Goal: Information Seeking & Learning: Learn about a topic

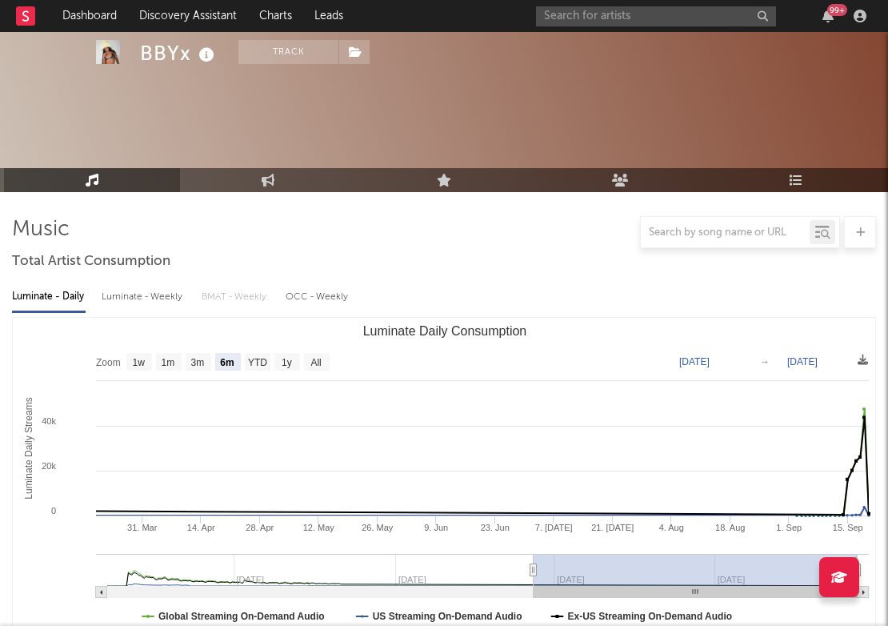
select select "6m"
select select "1w"
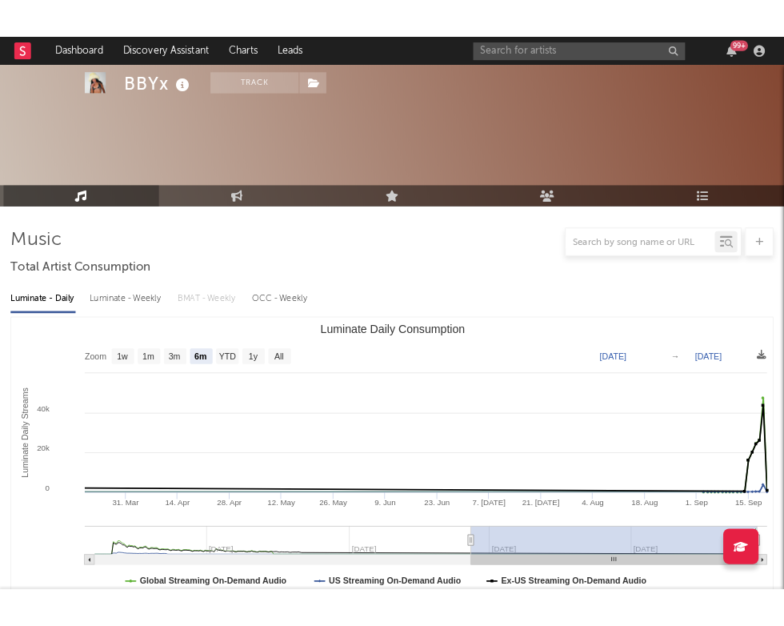
scroll to position [717, 0]
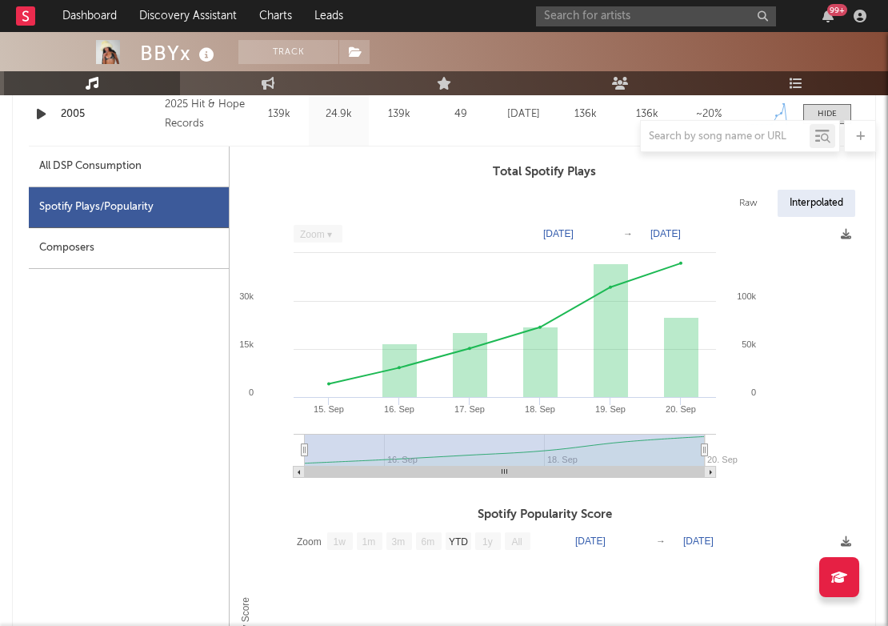
select select "Zoom"
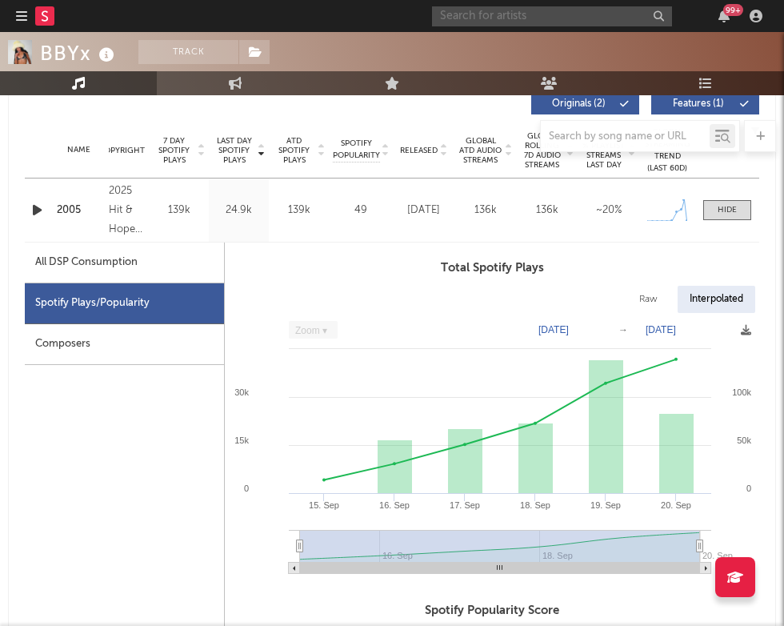
click at [557, 12] on input "text" at bounding box center [552, 16] width 240 height 20
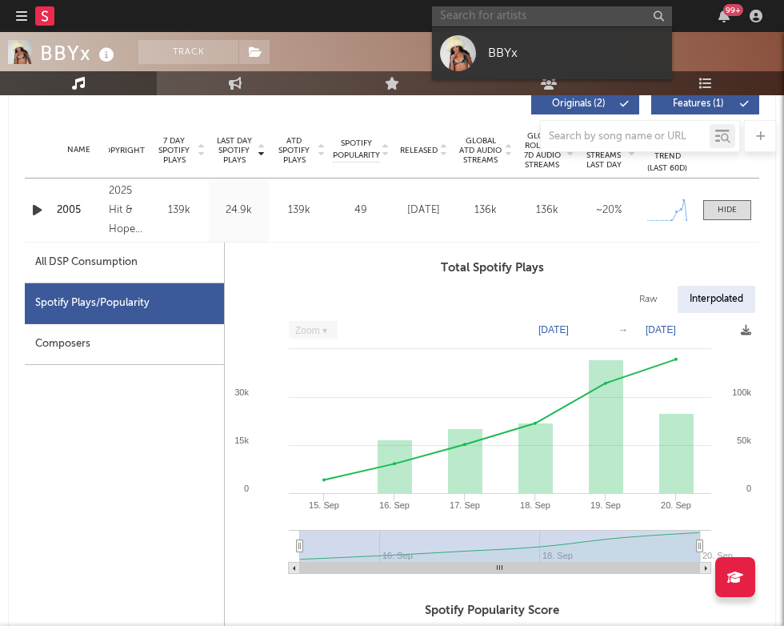
paste input "[URL][DOMAIN_NAME]"
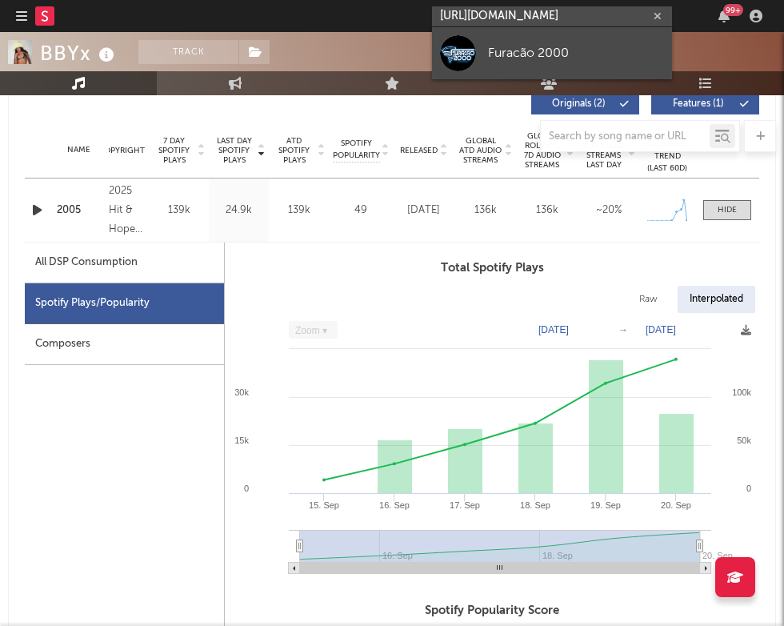
type input "[URL][DOMAIN_NAME]"
click at [508, 47] on div "Furacão 2000" at bounding box center [576, 52] width 176 height 19
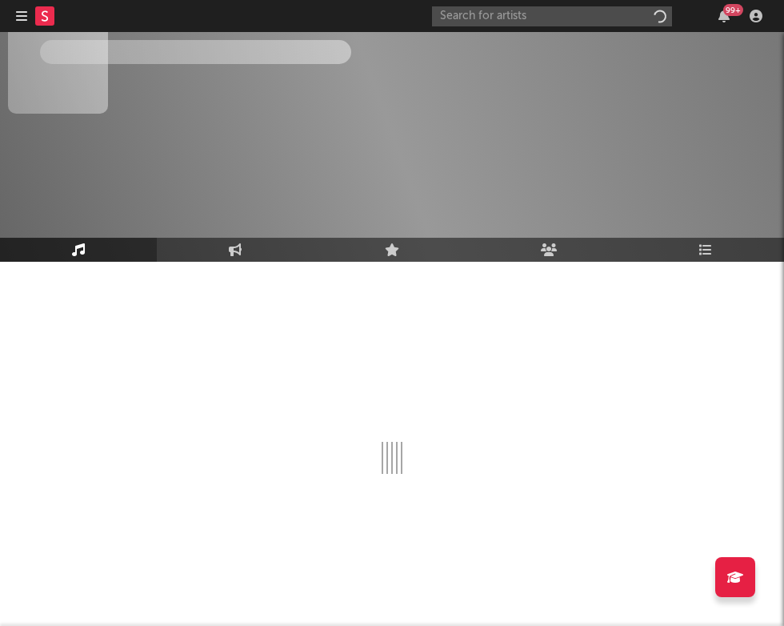
scroll to position [26, 0]
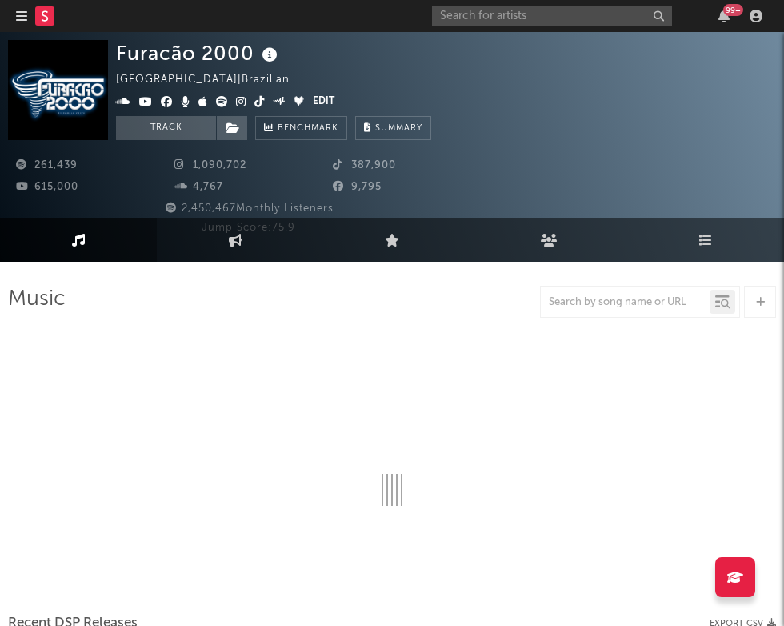
select select "6m"
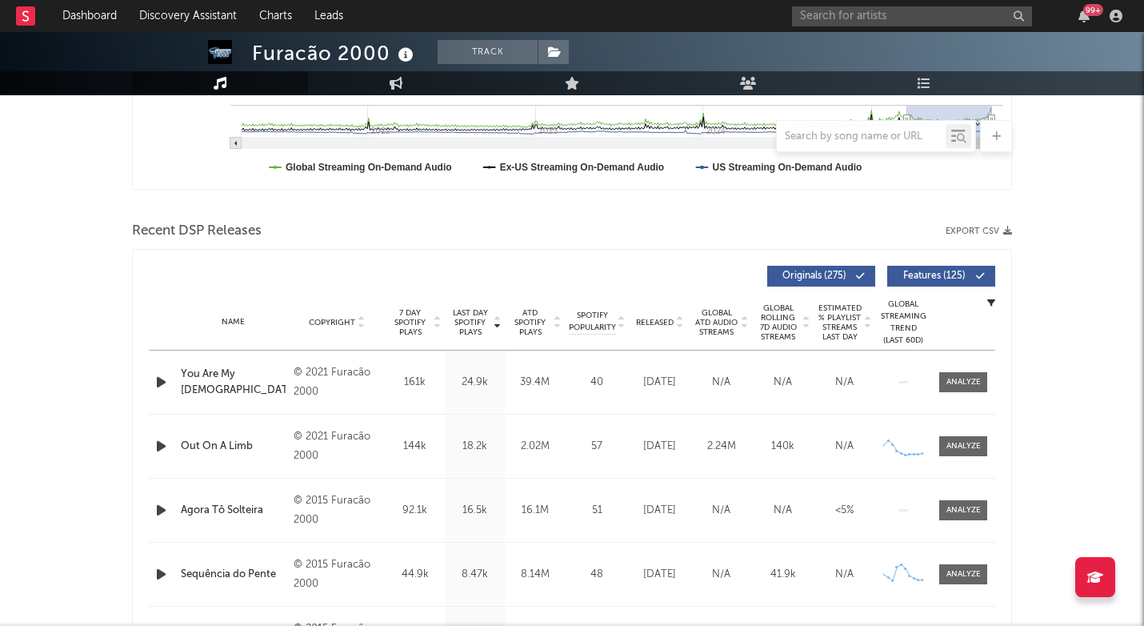
scroll to position [450, 0]
click at [474, 318] on span "Last Day Spotify Plays" at bounding box center [470, 320] width 42 height 29
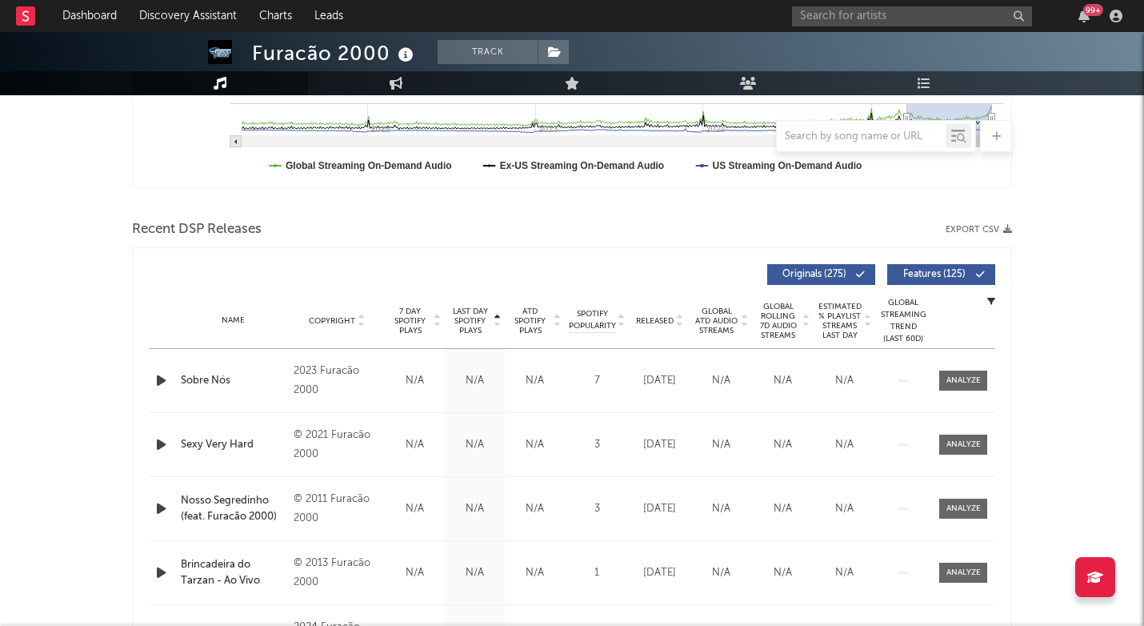
click at [474, 318] on span "Last Day Spotify Plays" at bounding box center [470, 320] width 42 height 29
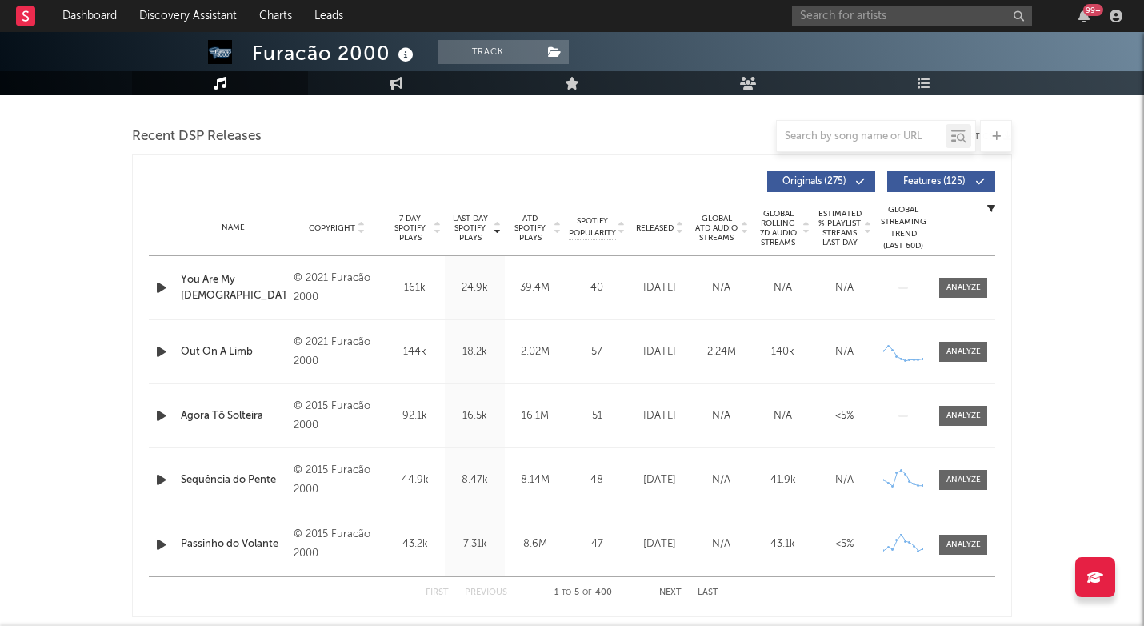
scroll to position [543, 0]
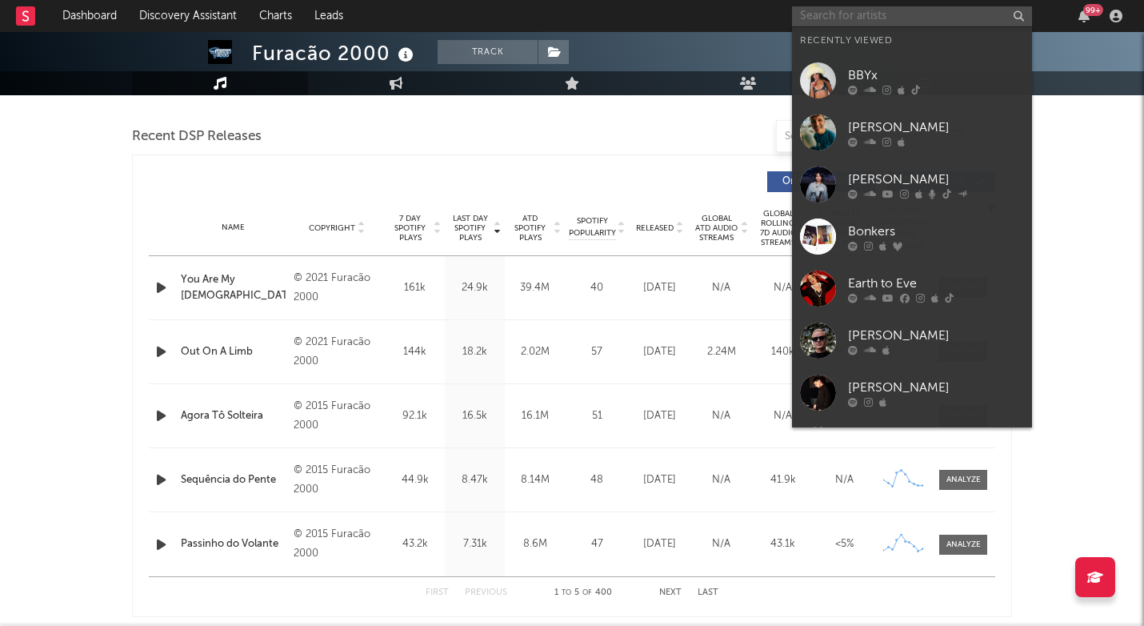
click at [805, 14] on input "text" at bounding box center [912, 16] width 240 height 20
paste input "[URL][DOMAIN_NAME]"
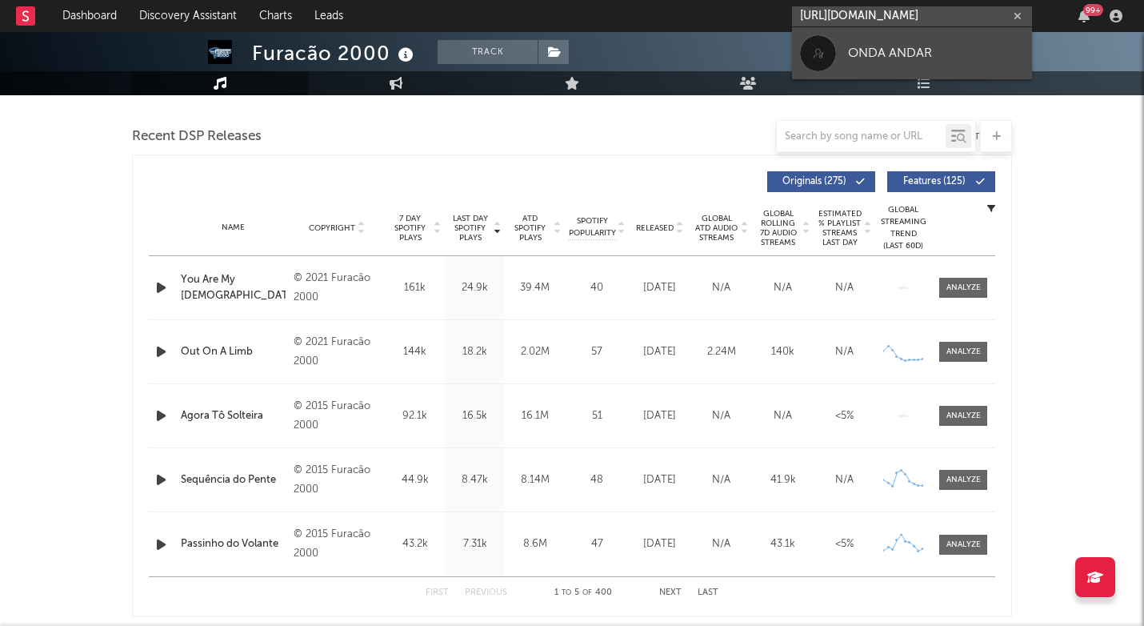
type input "[URL][DOMAIN_NAME]"
click at [837, 62] on link "ONDA ANDAR" at bounding box center [912, 53] width 240 height 52
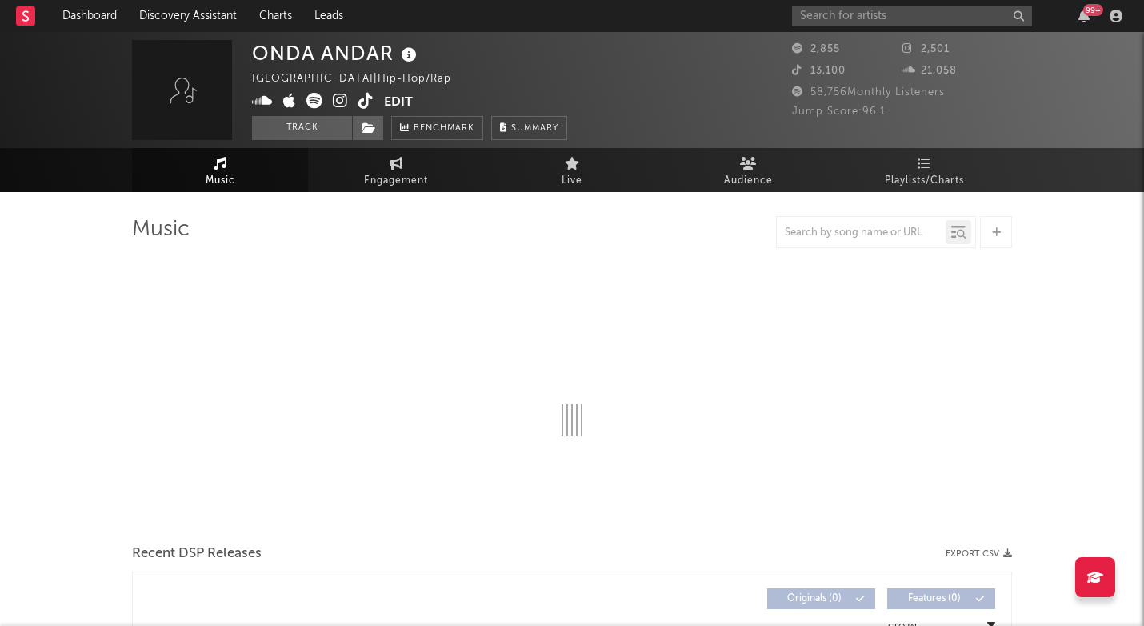
select select "1w"
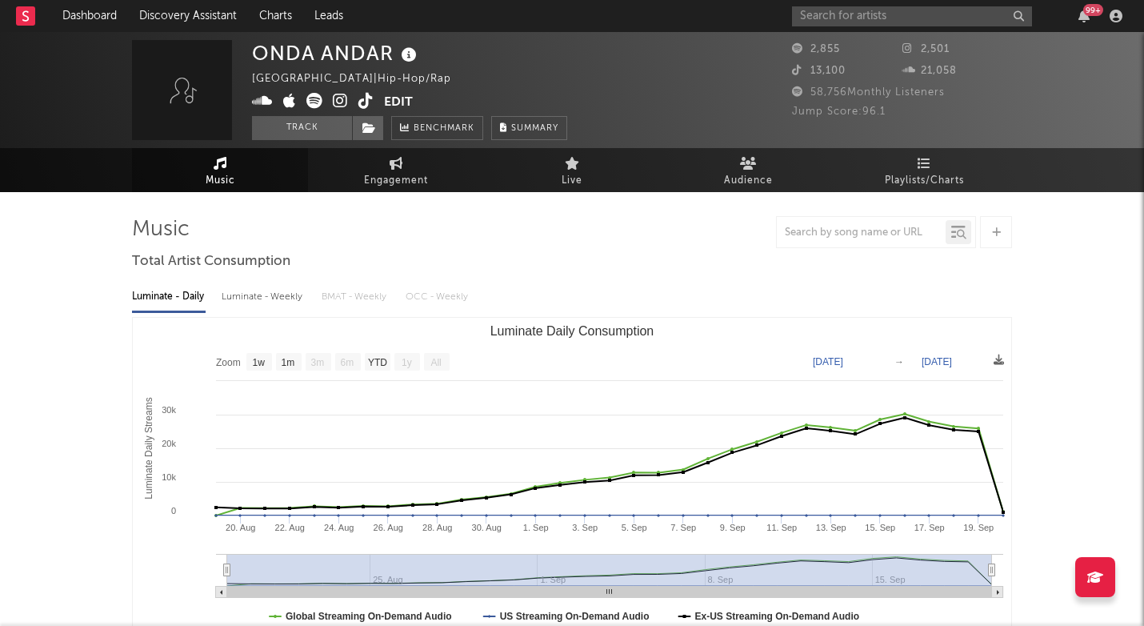
scroll to position [454, 0]
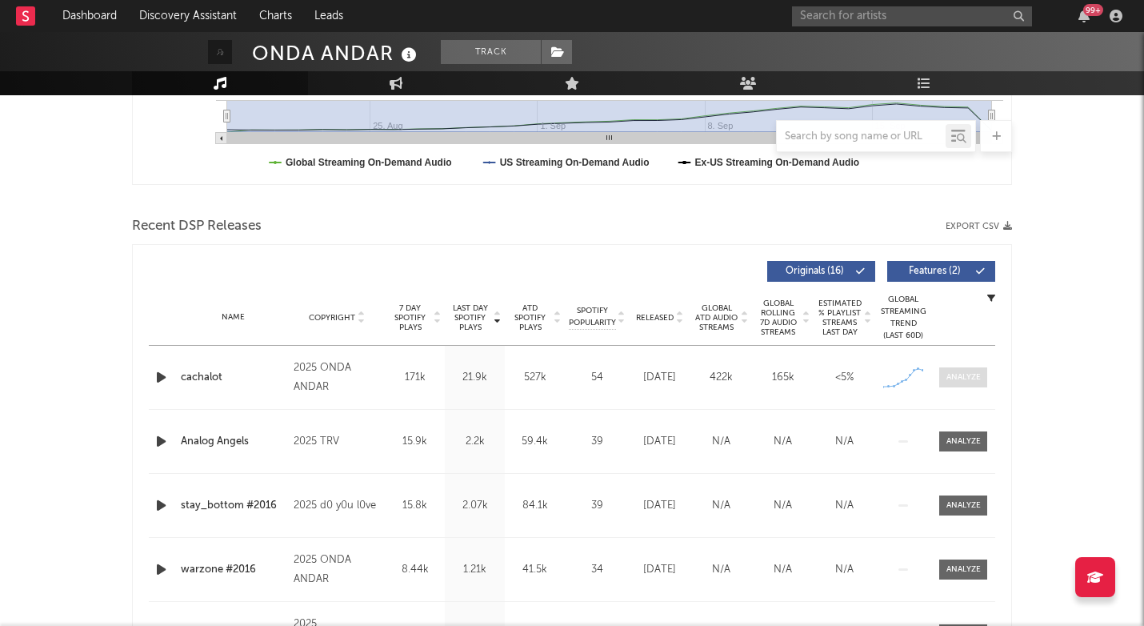
click at [887, 375] on div at bounding box center [963, 377] width 34 height 12
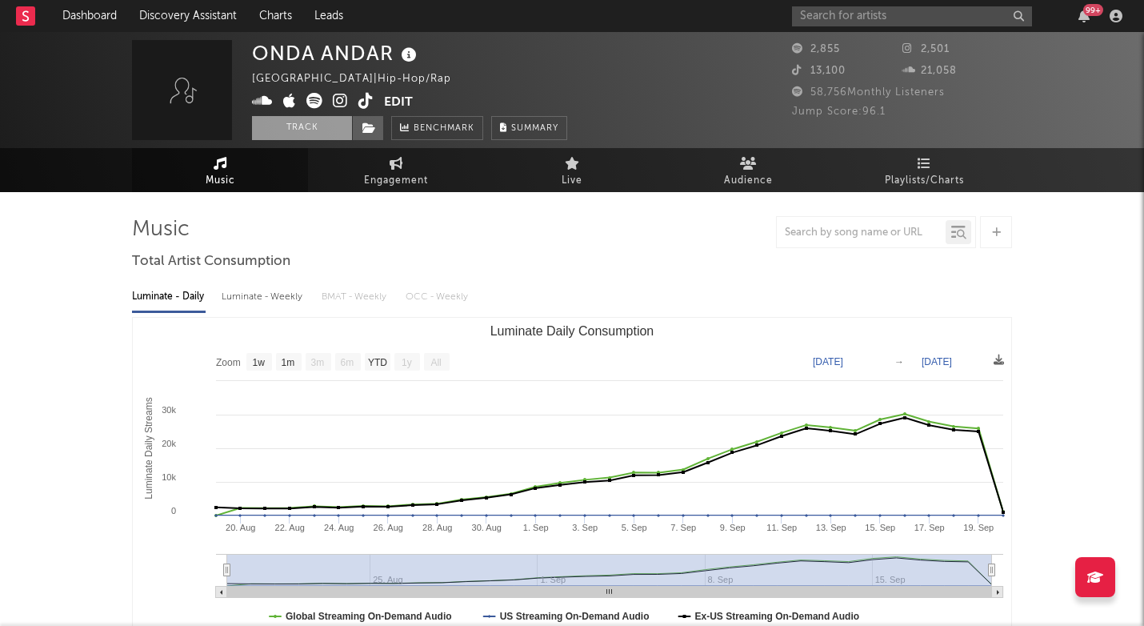
scroll to position [0, 0]
click at [342, 102] on icon at bounding box center [340, 101] width 15 height 16
click at [887, 15] on input "text" at bounding box center [912, 16] width 240 height 20
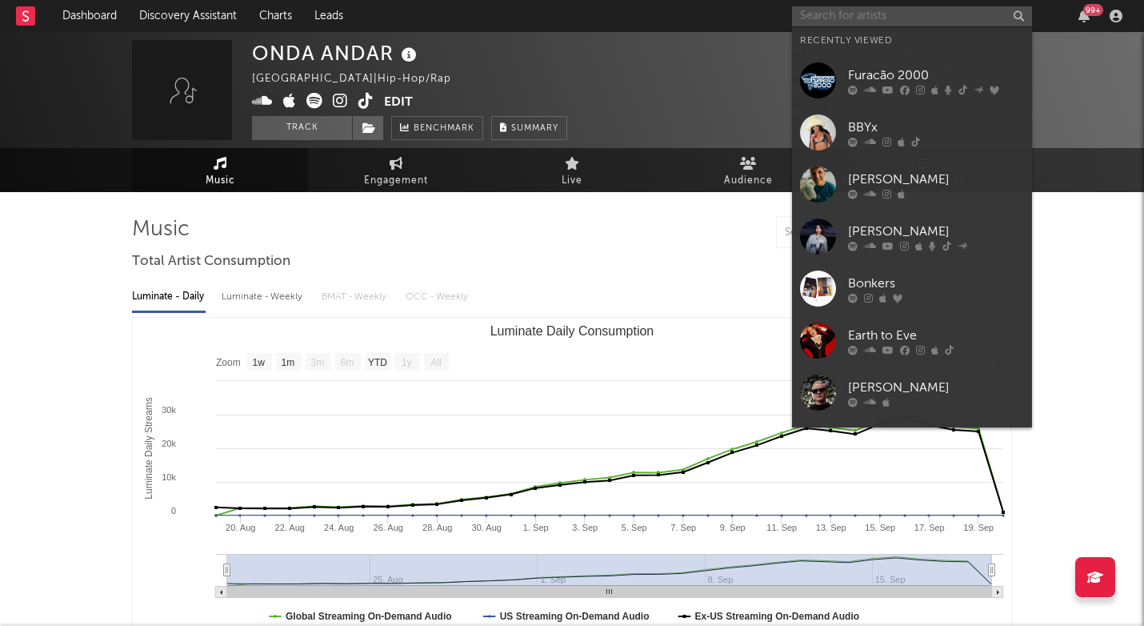
paste input "[URL][DOMAIN_NAME]"
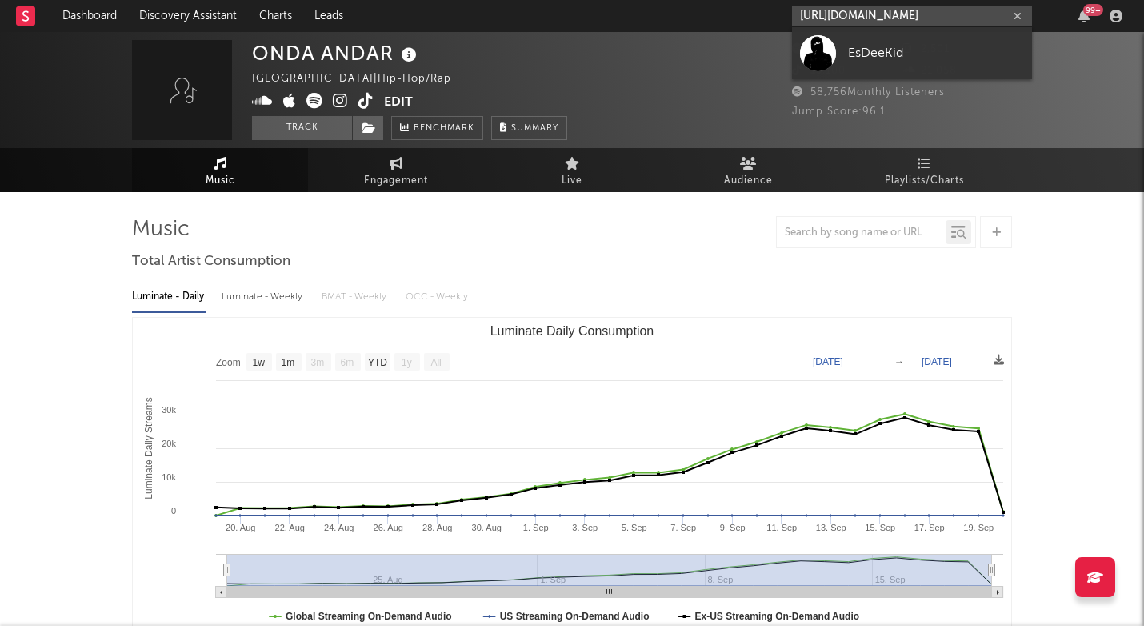
type input "[URL][DOMAIN_NAME]"
click at [885, 66] on link "EsDeeKid" at bounding box center [912, 53] width 240 height 52
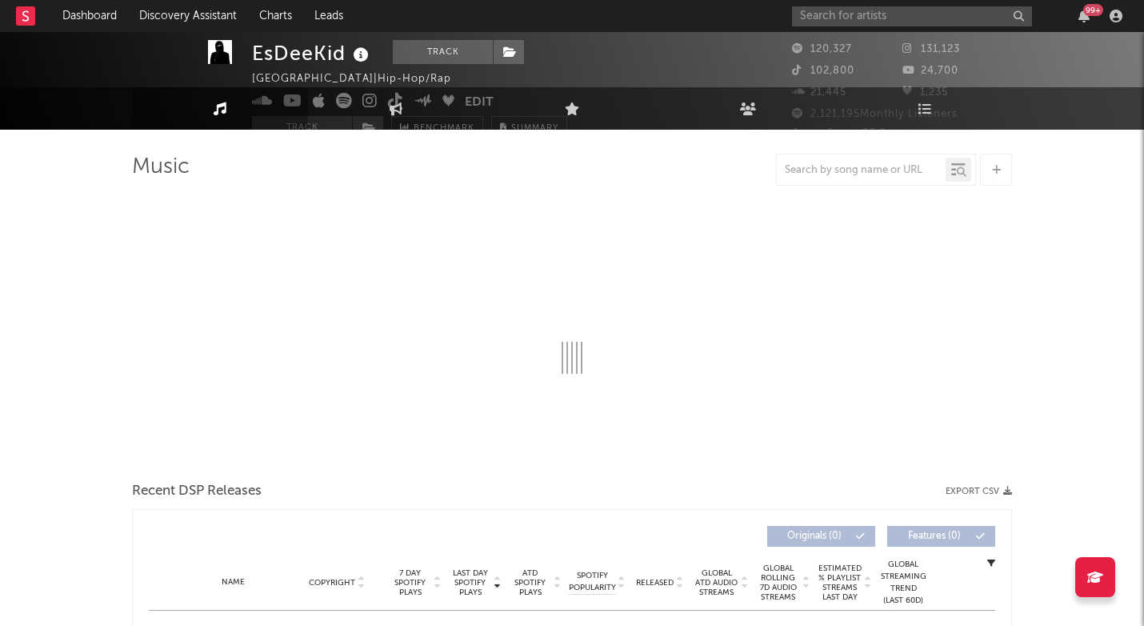
scroll to position [70, 0]
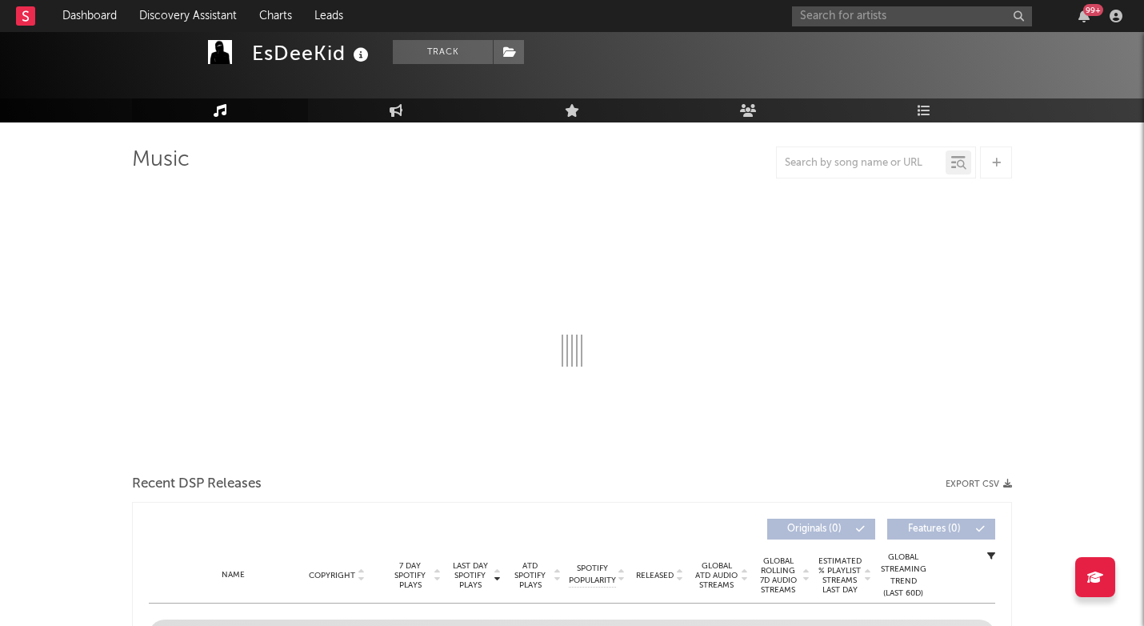
select select "6m"
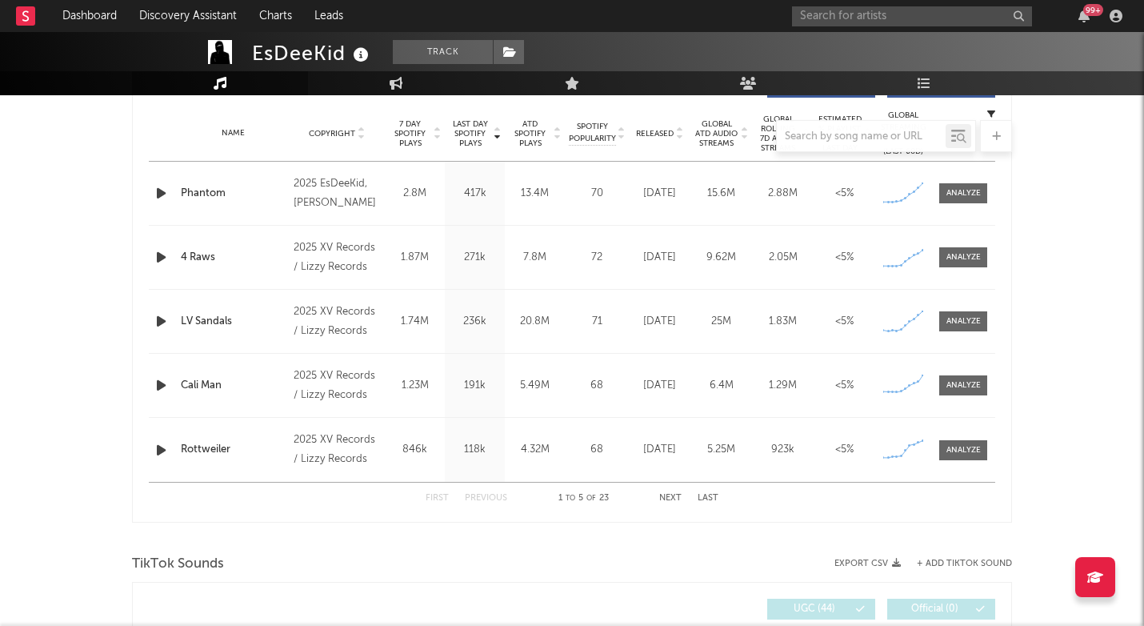
scroll to position [587, 0]
